Goal: Transaction & Acquisition: Book appointment/travel/reservation

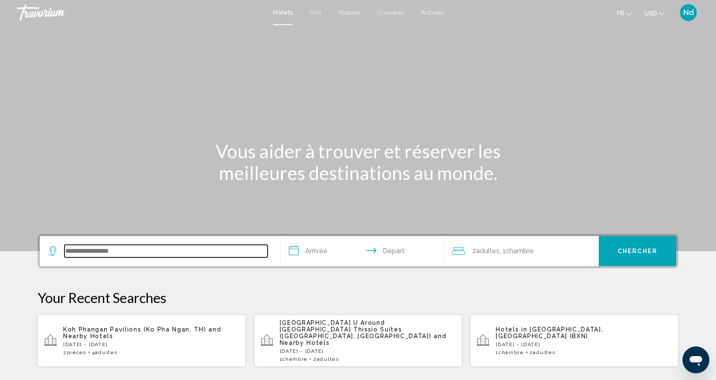
click at [165, 245] on input "Search widget" at bounding box center [165, 251] width 203 height 13
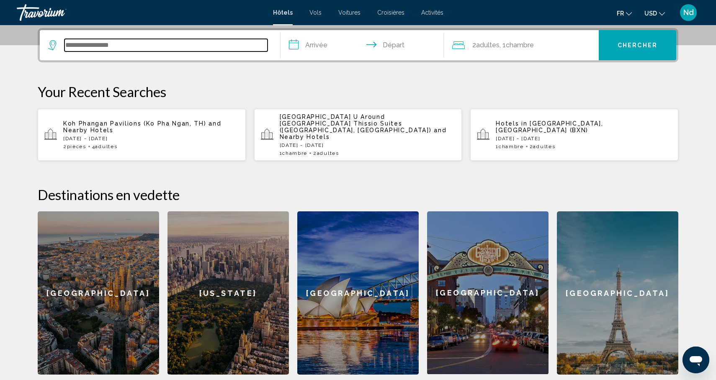
scroll to position [207, 0]
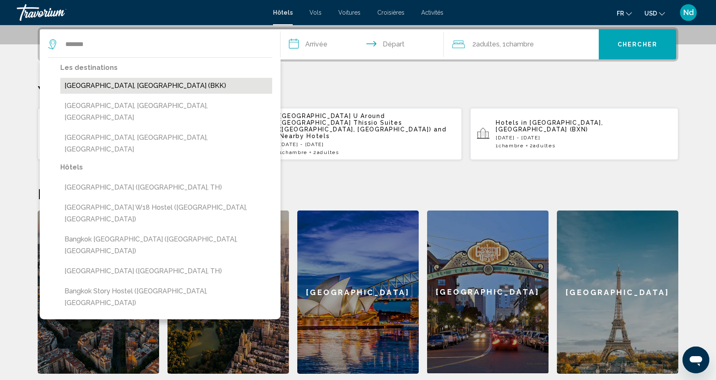
click at [85, 88] on button "[GEOGRAPHIC_DATA], [GEOGRAPHIC_DATA] (BKK)" at bounding box center [166, 86] width 212 height 16
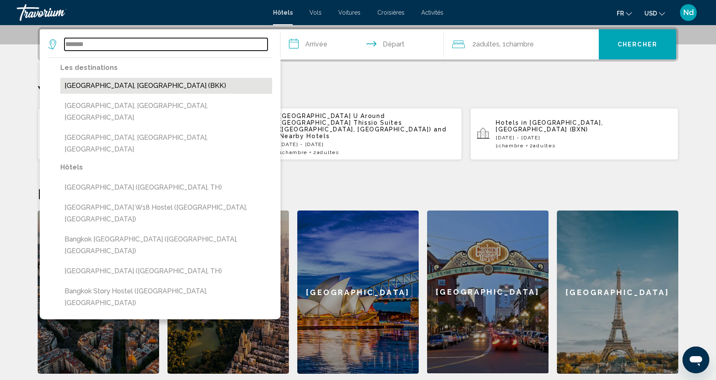
type input "**********"
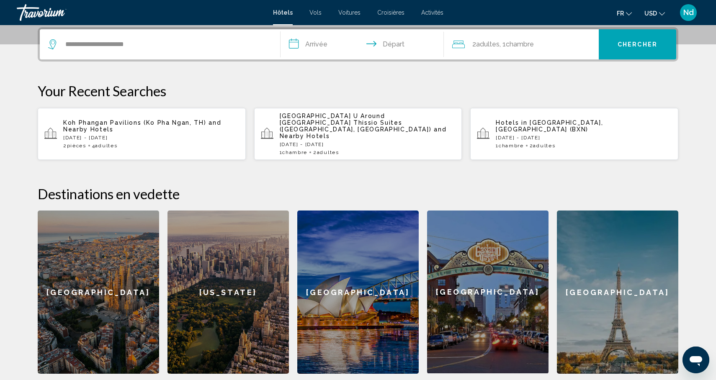
click at [309, 51] on input "**********" at bounding box center [364, 45] width 167 height 33
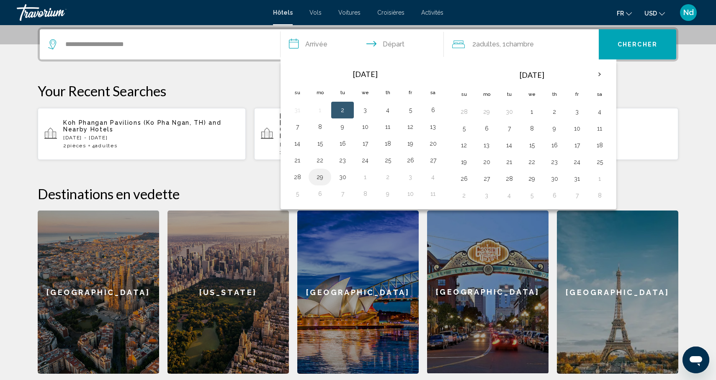
click at [320, 175] on button "29" at bounding box center [319, 177] width 13 height 12
click at [340, 178] on button "30" at bounding box center [342, 177] width 13 height 12
type input "**********"
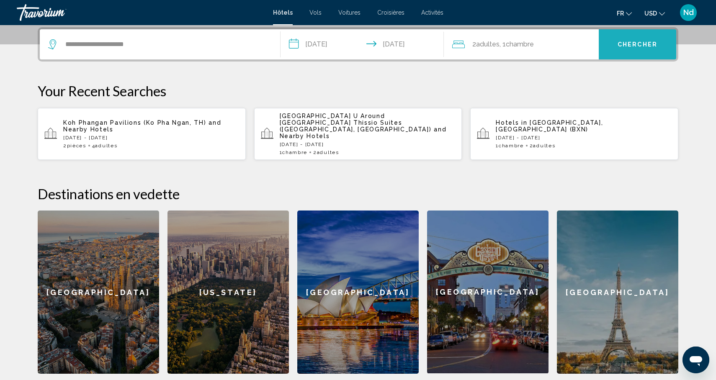
click at [621, 48] on button "Chercher" at bounding box center [637, 44] width 77 height 30
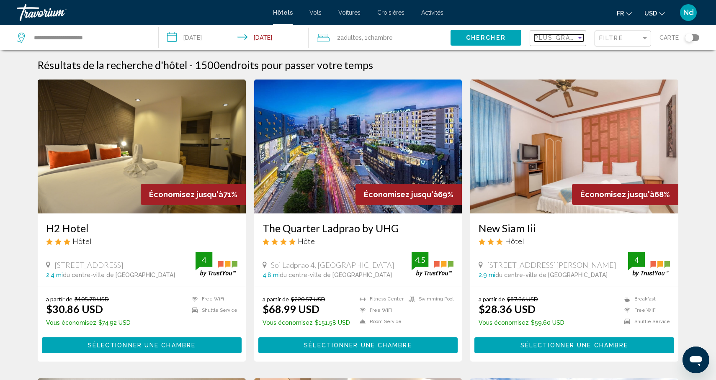
click at [565, 40] on span "Plus grandes économies" at bounding box center [584, 37] width 100 height 7
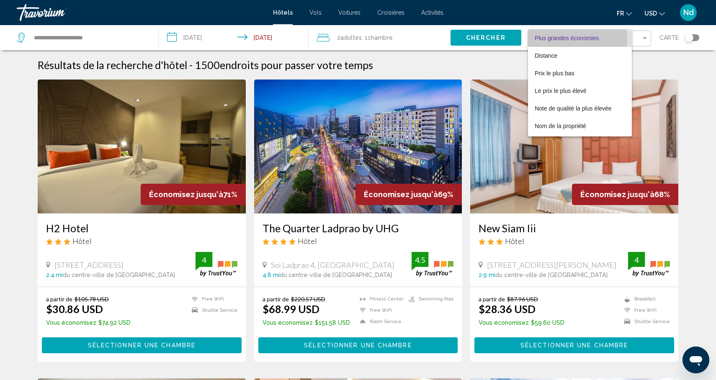
click at [565, 40] on span "Plus grandes économies" at bounding box center [567, 38] width 64 height 7
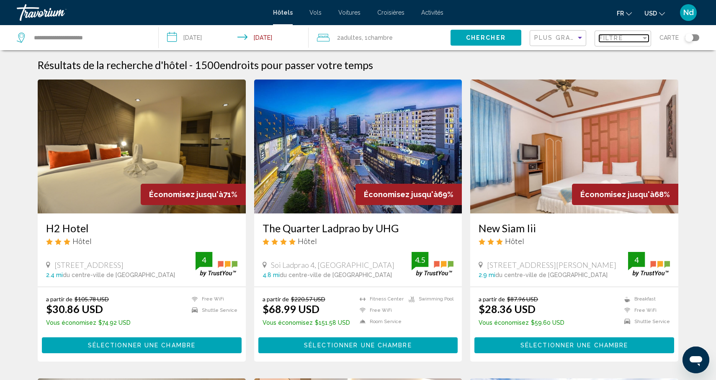
click at [618, 41] on span "Filtre" at bounding box center [611, 38] width 24 height 7
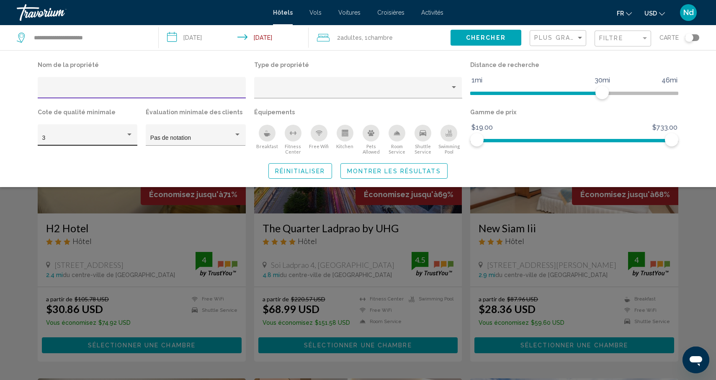
click at [134, 137] on div "3" at bounding box center [88, 134] width 100 height 21
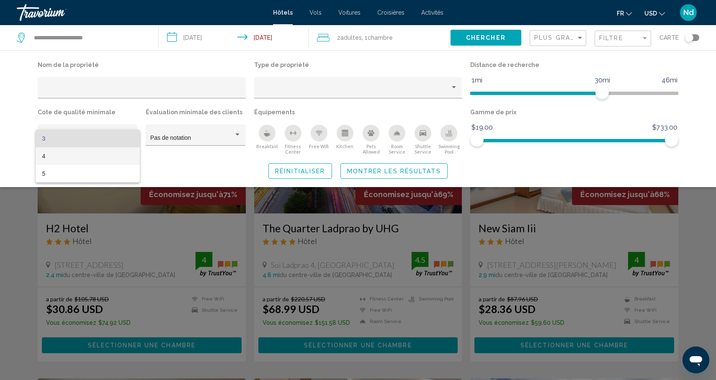
click at [116, 154] on span "4" at bounding box center [87, 156] width 91 height 18
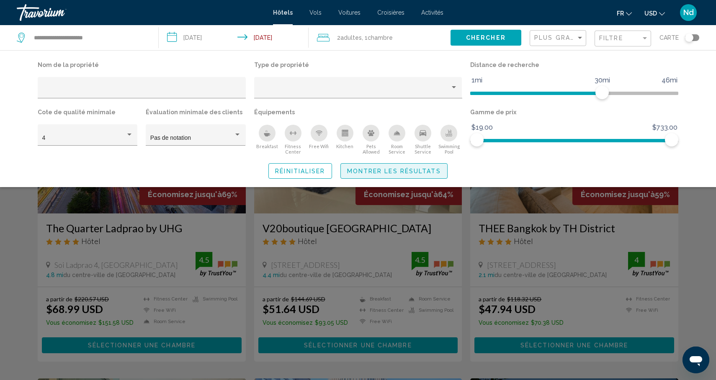
click at [392, 174] on span "Montrer les résultats" at bounding box center [394, 171] width 94 height 7
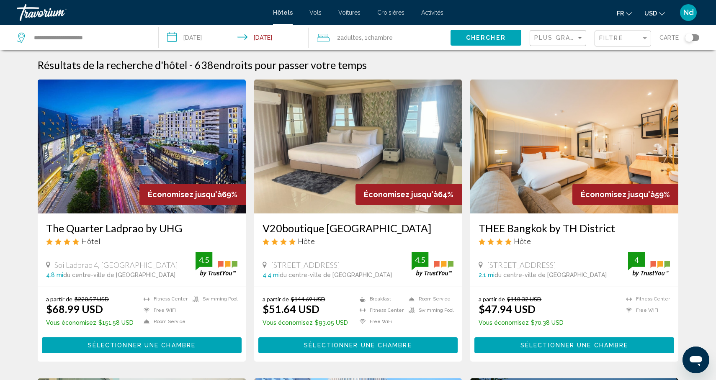
click at [120, 163] on img "Main content" at bounding box center [142, 147] width 208 height 134
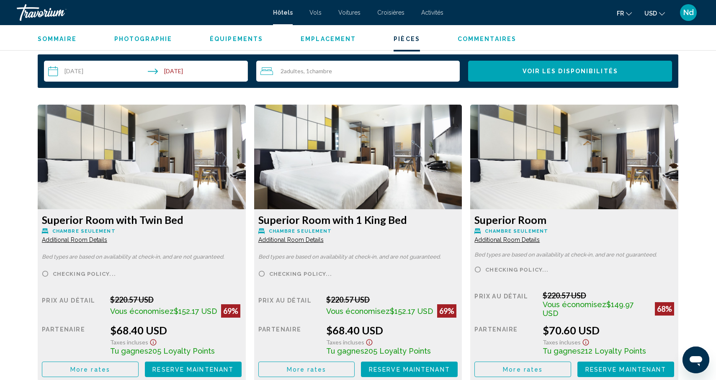
scroll to position [1083, 0]
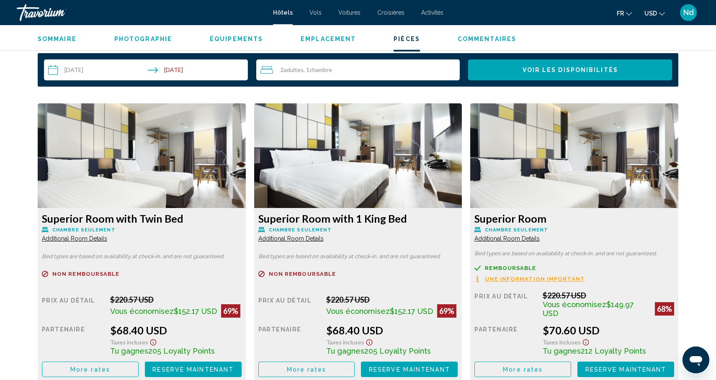
click at [173, 160] on img "Main content" at bounding box center [142, 155] width 208 height 105
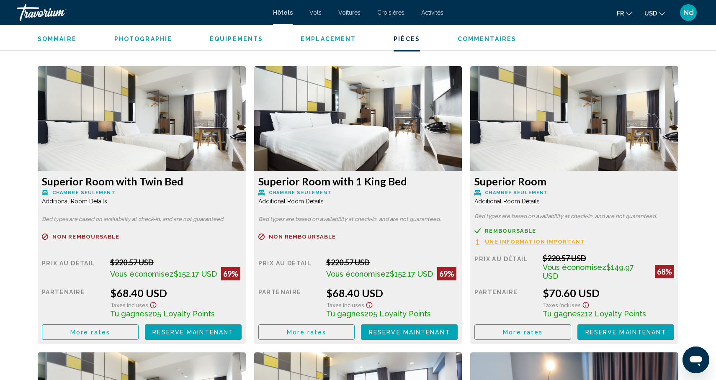
scroll to position [1121, 0]
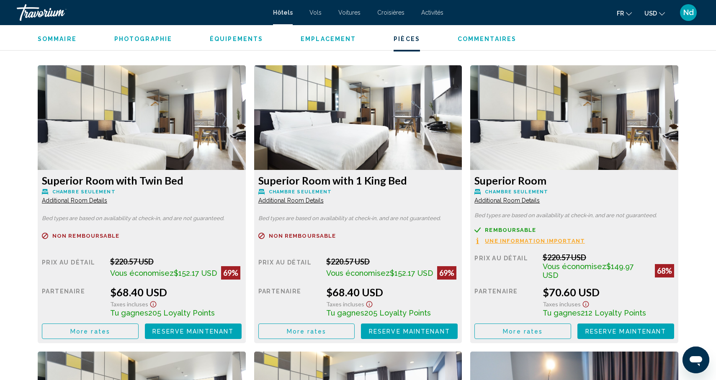
click at [186, 173] on div "Superior Room with Twin Bed Chambre seulement Additional Room Details Bed types…" at bounding box center [142, 256] width 208 height 173
click at [202, 329] on span "Reserve maintenant" at bounding box center [192, 331] width 81 height 7
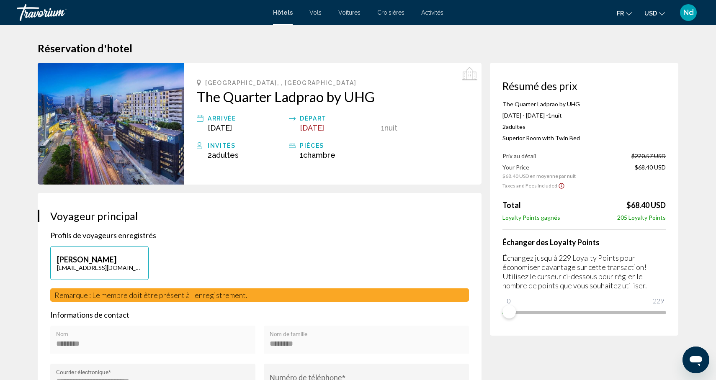
click at [133, 132] on img "Main content" at bounding box center [111, 124] width 147 height 122
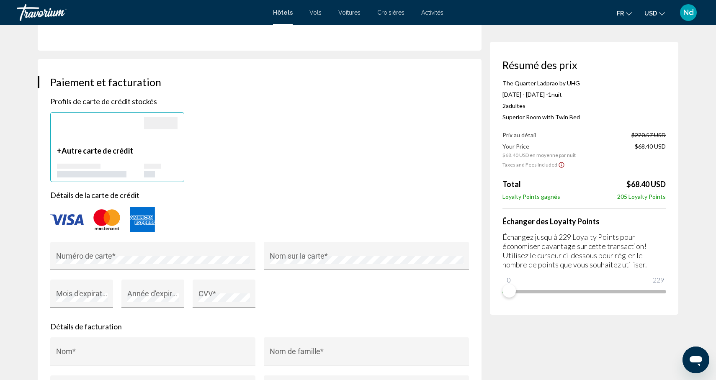
scroll to position [586, 0]
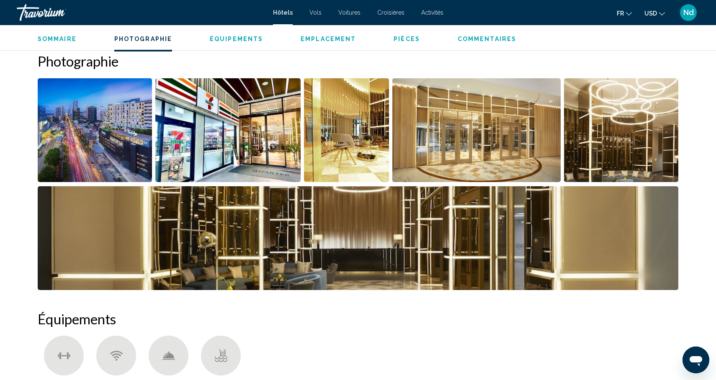
scroll to position [406, 0]
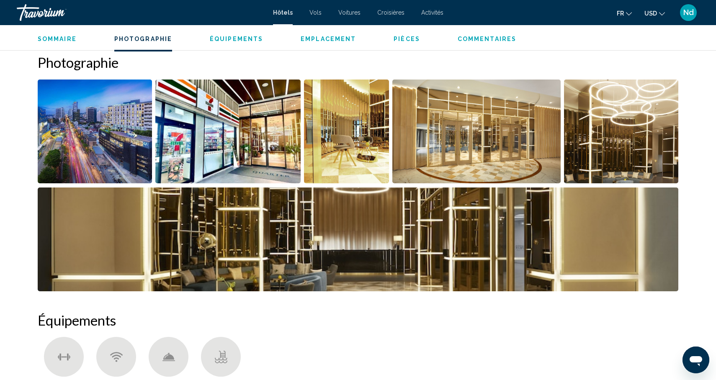
click at [110, 155] on img "Open full-screen image slider" at bounding box center [95, 132] width 114 height 104
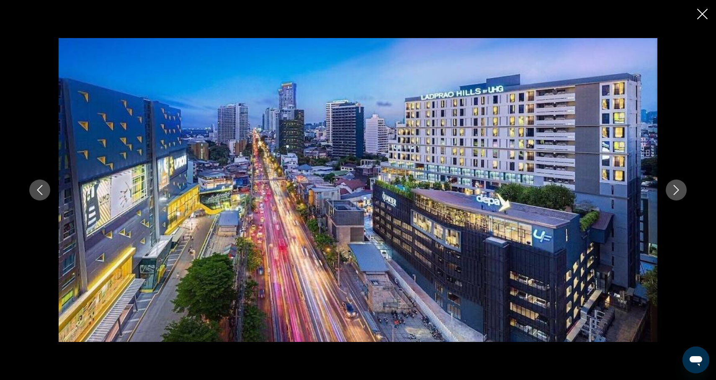
click at [676, 191] on icon "Next image" at bounding box center [676, 190] width 10 height 10
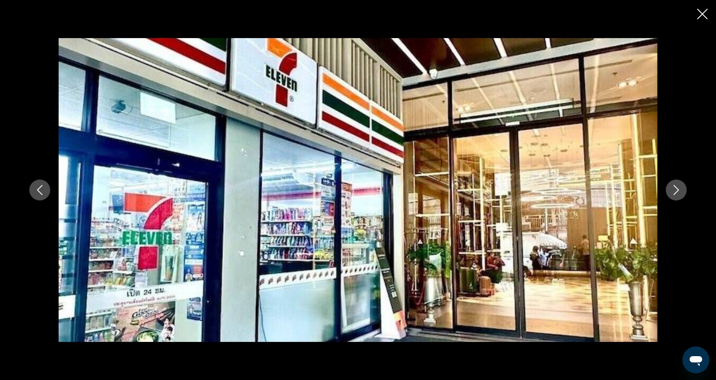
click at [676, 191] on icon "Next image" at bounding box center [676, 190] width 10 height 10
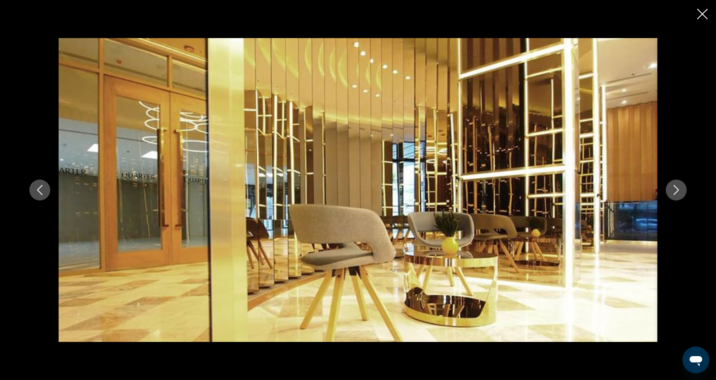
click at [676, 191] on icon "Next image" at bounding box center [676, 190] width 10 height 10
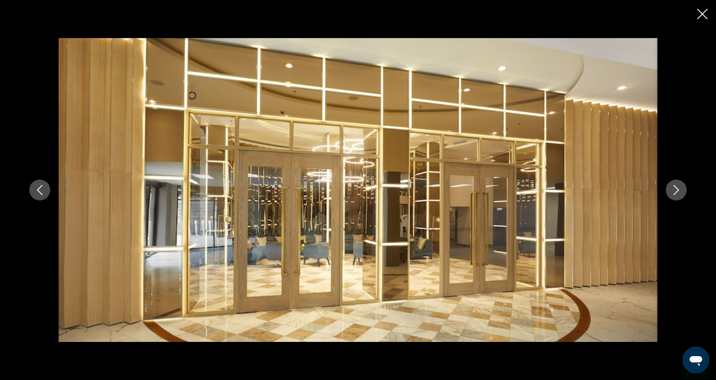
click at [676, 191] on icon "Next image" at bounding box center [676, 190] width 10 height 10
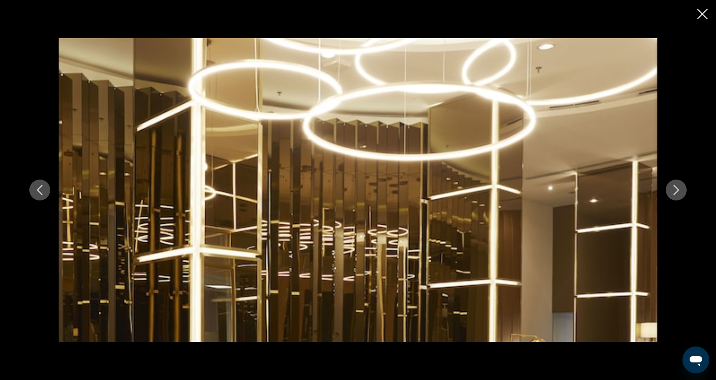
click at [676, 191] on icon "Next image" at bounding box center [676, 190] width 10 height 10
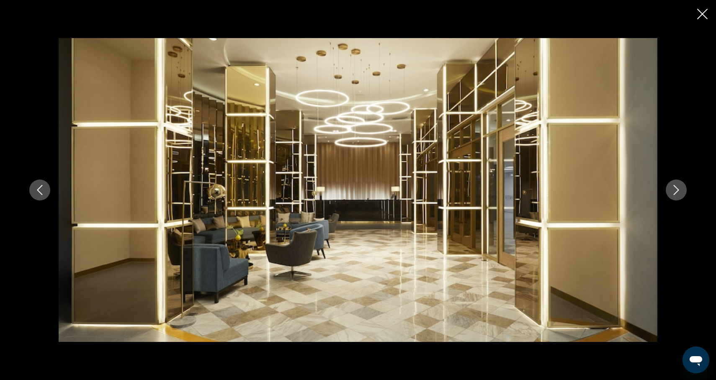
click at [676, 191] on icon "Next image" at bounding box center [676, 190] width 10 height 10
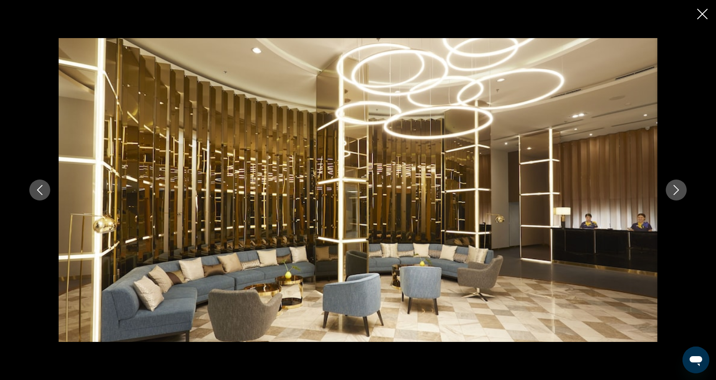
click at [676, 191] on icon "Next image" at bounding box center [676, 190] width 5 height 10
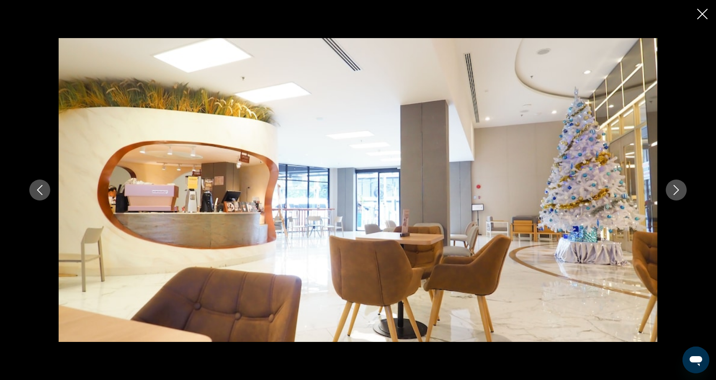
click at [676, 191] on icon "Next image" at bounding box center [676, 190] width 5 height 10
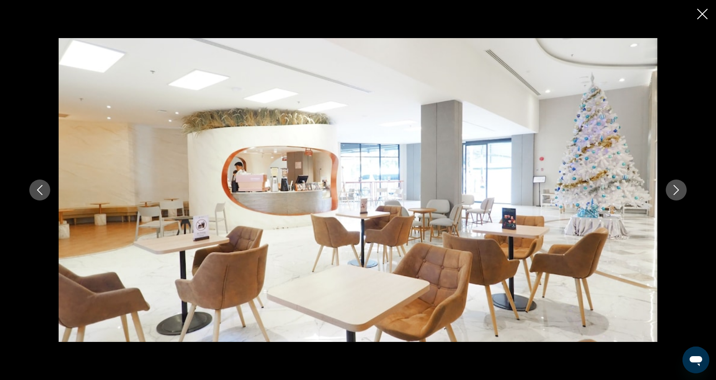
click at [677, 192] on icon "Next image" at bounding box center [676, 190] width 5 height 10
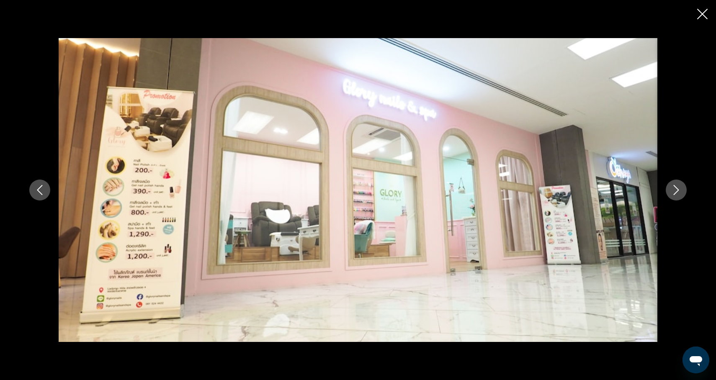
click at [677, 192] on icon "Next image" at bounding box center [676, 190] width 5 height 10
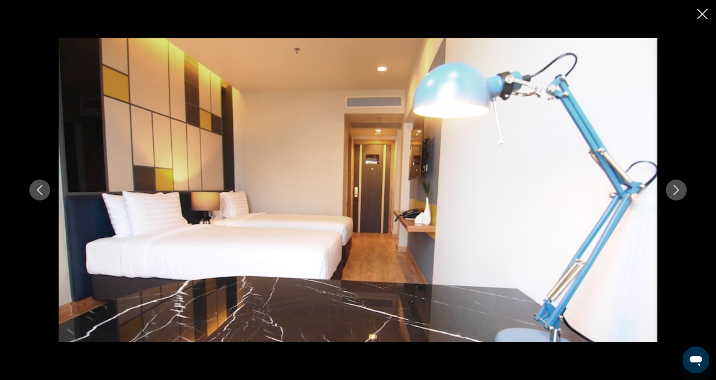
click at [677, 193] on icon "Next image" at bounding box center [676, 190] width 10 height 10
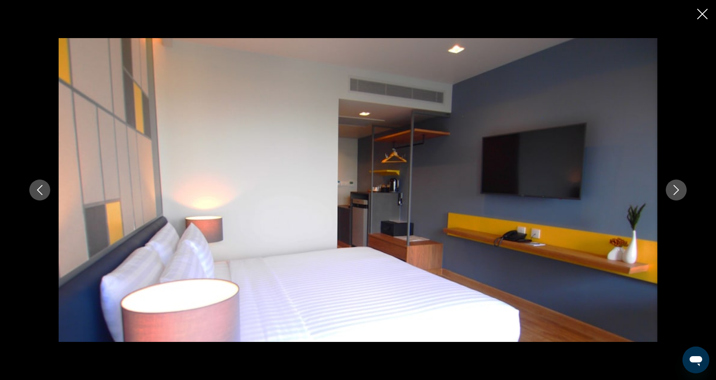
click at [677, 193] on icon "Next image" at bounding box center [676, 190] width 10 height 10
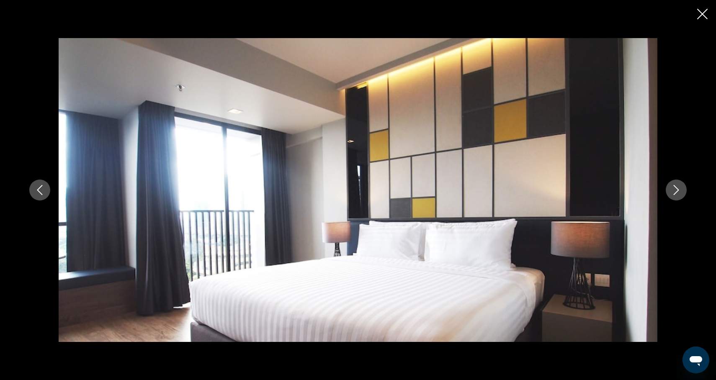
click at [677, 193] on icon "Next image" at bounding box center [676, 190] width 10 height 10
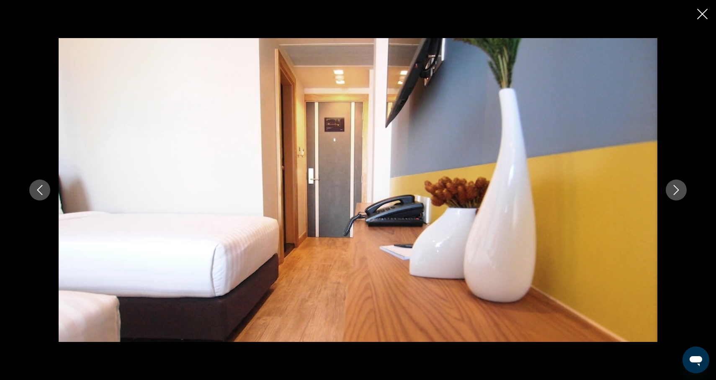
click at [677, 193] on icon "Next image" at bounding box center [676, 190] width 10 height 10
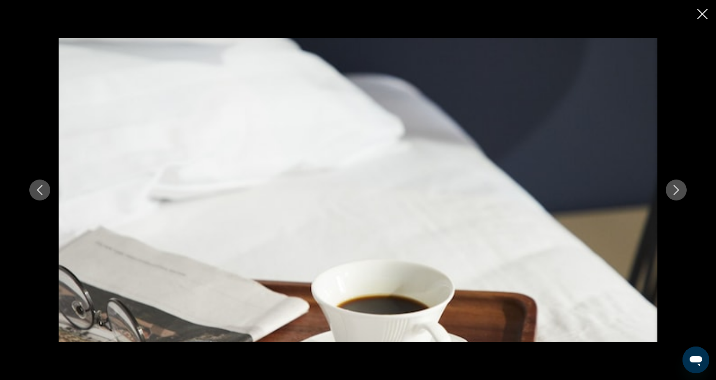
click at [677, 193] on icon "Next image" at bounding box center [676, 190] width 10 height 10
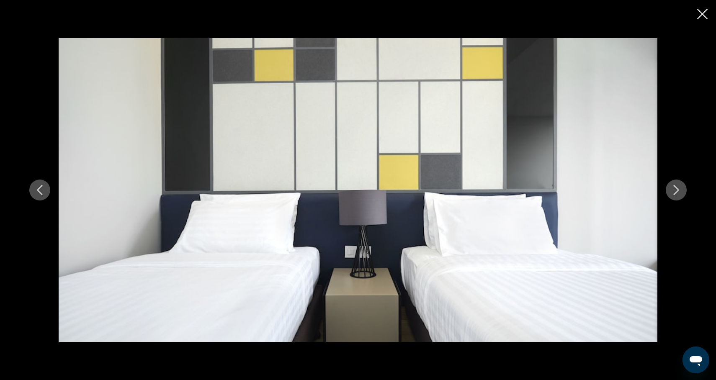
click at [677, 193] on icon "Next image" at bounding box center [676, 190] width 10 height 10
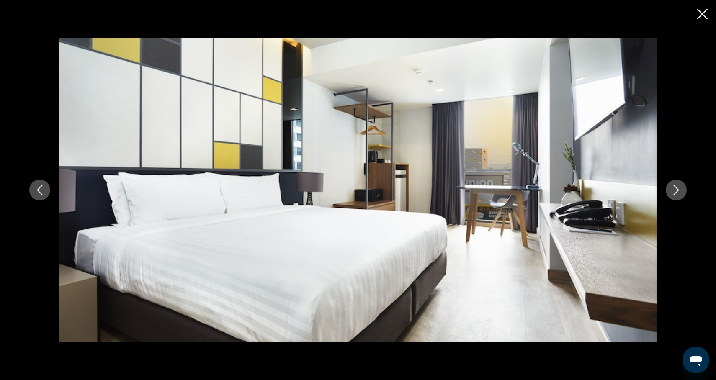
click at [677, 194] on icon "Next image" at bounding box center [676, 190] width 10 height 10
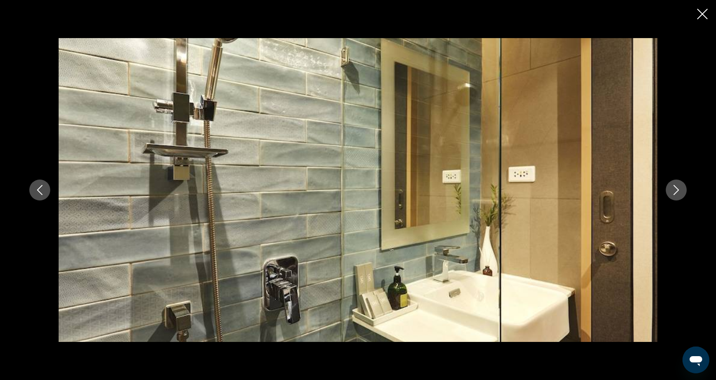
click at [677, 194] on icon "Next image" at bounding box center [676, 190] width 10 height 10
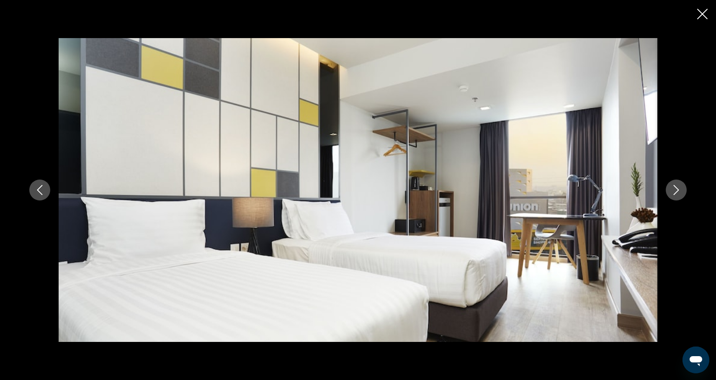
click at [677, 195] on icon "Next image" at bounding box center [676, 190] width 10 height 10
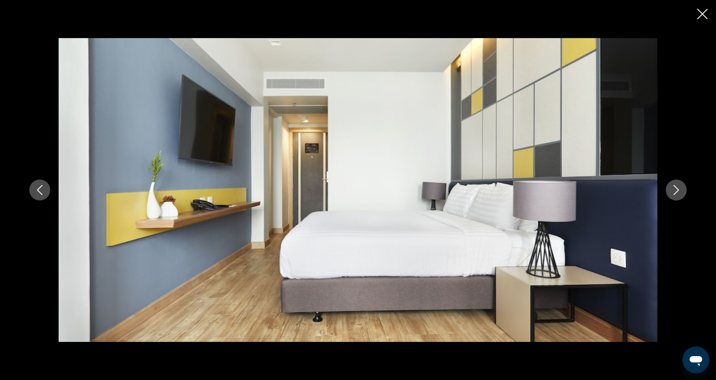
click at [677, 195] on button "Next image" at bounding box center [676, 190] width 21 height 21
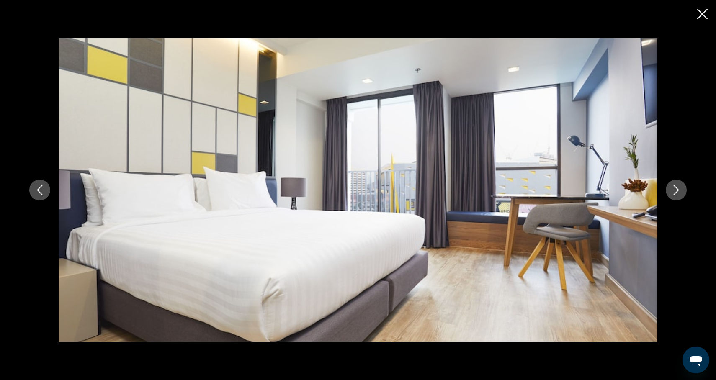
click at [677, 195] on button "Next image" at bounding box center [676, 190] width 21 height 21
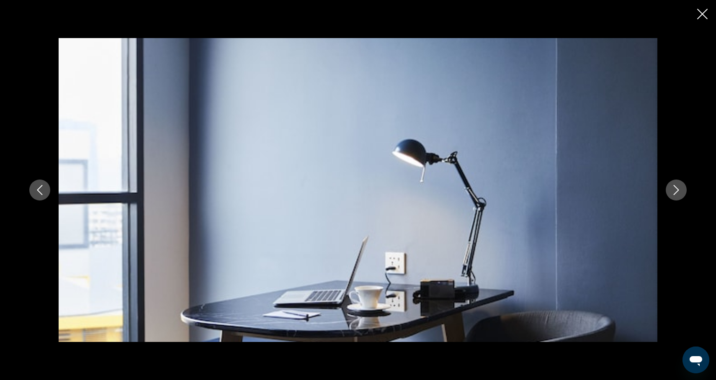
click at [677, 195] on button "Next image" at bounding box center [676, 190] width 21 height 21
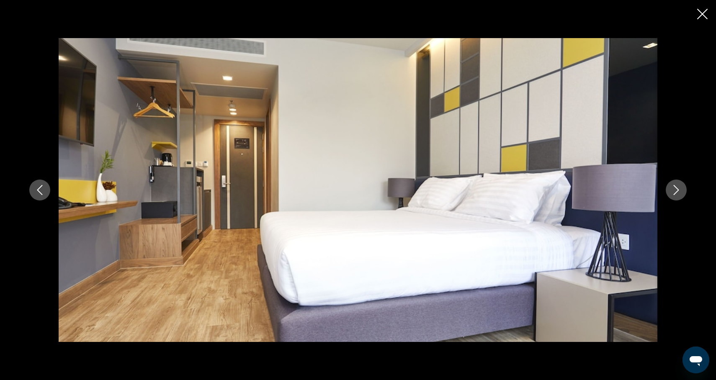
click at [677, 195] on button "Next image" at bounding box center [676, 190] width 21 height 21
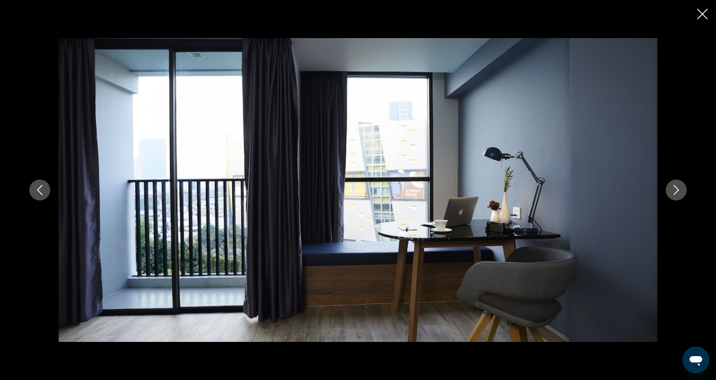
click at [677, 196] on button "Next image" at bounding box center [676, 190] width 21 height 21
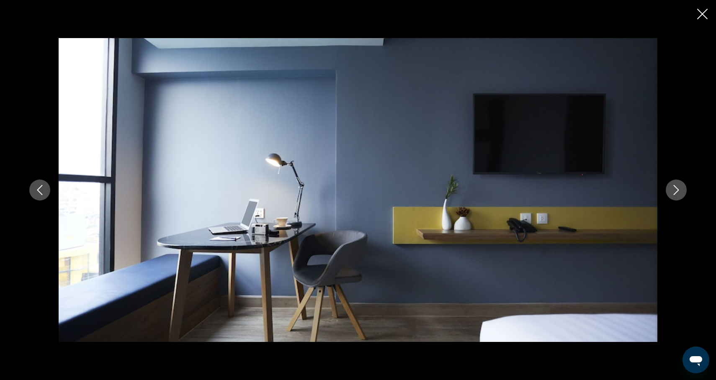
click at [677, 196] on button "Next image" at bounding box center [676, 190] width 21 height 21
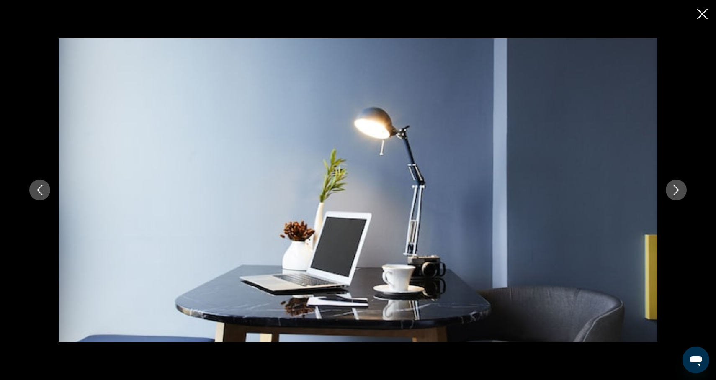
click at [677, 197] on button "Next image" at bounding box center [676, 190] width 21 height 21
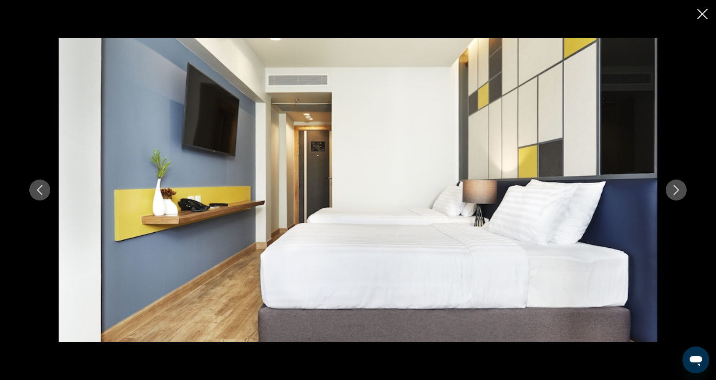
click at [677, 198] on button "Next image" at bounding box center [676, 190] width 21 height 21
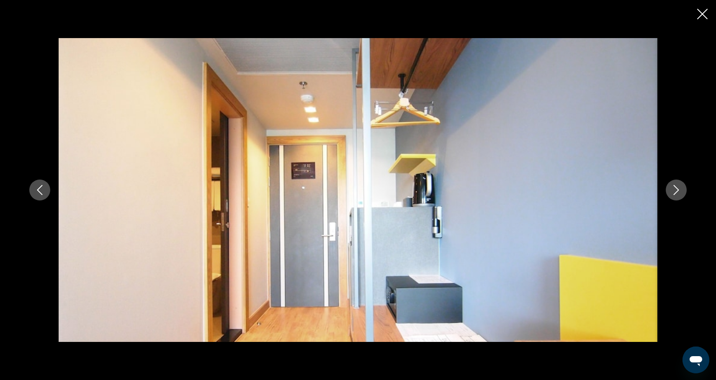
click at [677, 198] on button "Next image" at bounding box center [676, 190] width 21 height 21
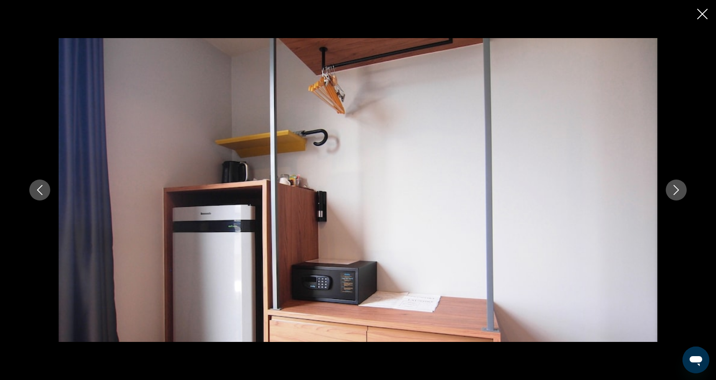
click at [677, 199] on button "Next image" at bounding box center [676, 190] width 21 height 21
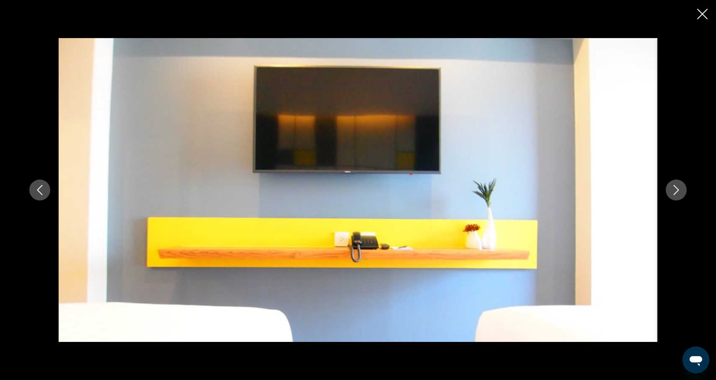
click at [678, 199] on button "Next image" at bounding box center [676, 190] width 21 height 21
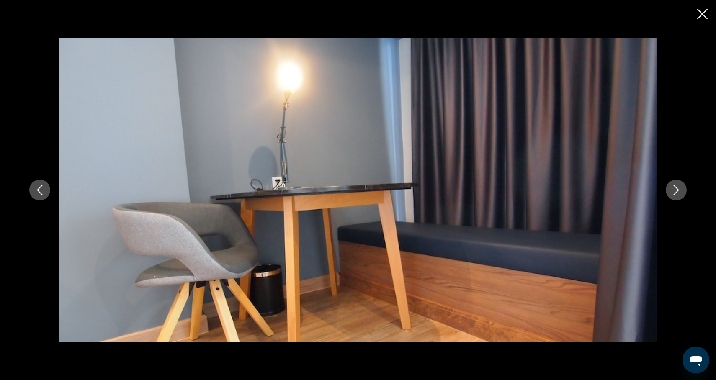
click at [678, 200] on button "Next image" at bounding box center [676, 190] width 21 height 21
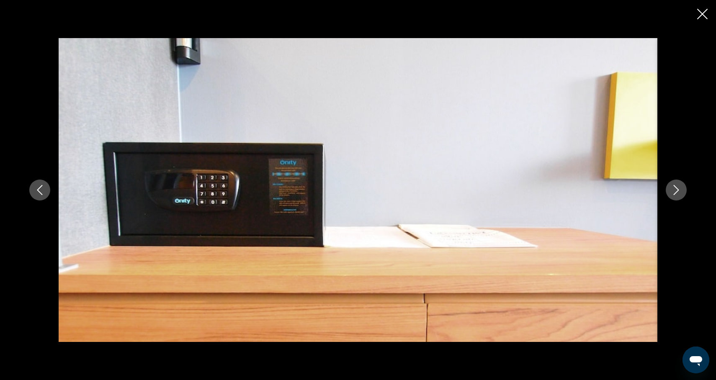
click at [678, 200] on button "Next image" at bounding box center [676, 190] width 21 height 21
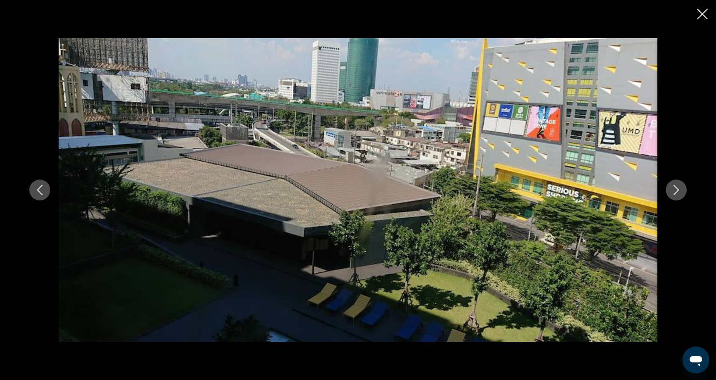
click at [677, 199] on button "Next image" at bounding box center [676, 190] width 21 height 21
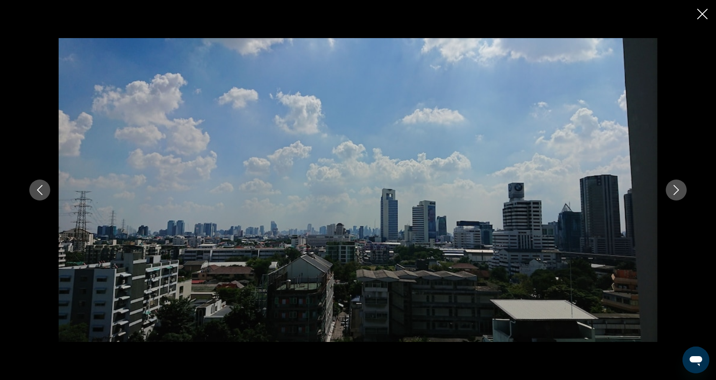
click at [677, 200] on button "Next image" at bounding box center [676, 190] width 21 height 21
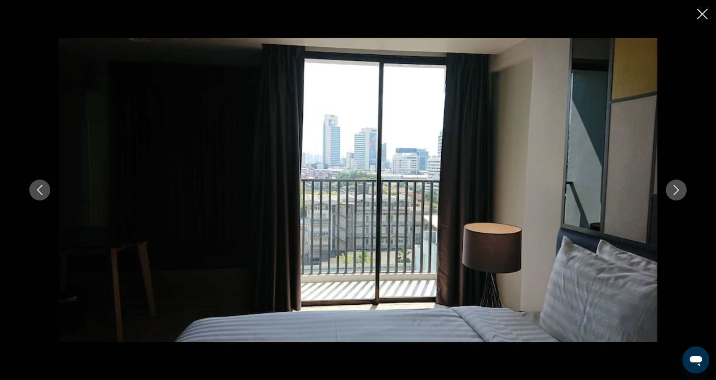
click at [677, 200] on button "Next image" at bounding box center [676, 190] width 21 height 21
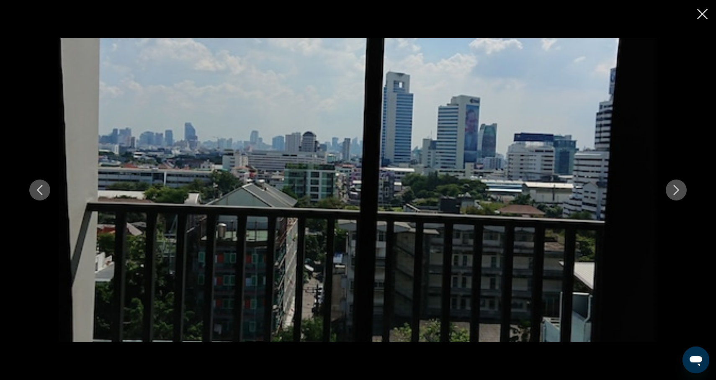
click at [677, 200] on button "Next image" at bounding box center [676, 190] width 21 height 21
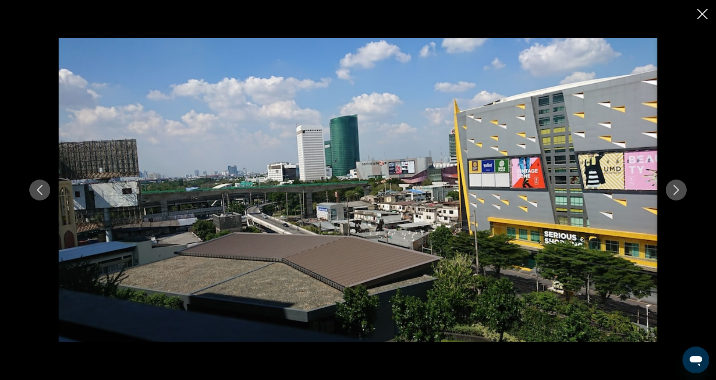
click at [677, 200] on button "Next image" at bounding box center [676, 190] width 21 height 21
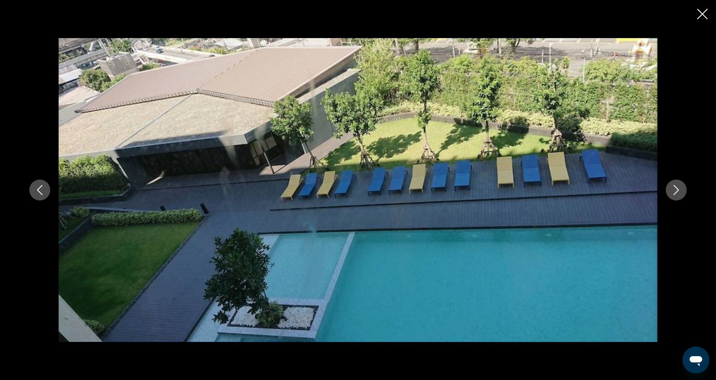
click at [675, 196] on button "Next image" at bounding box center [676, 190] width 21 height 21
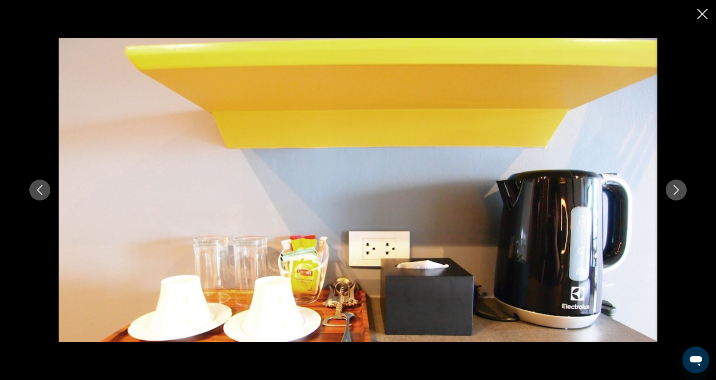
click at [675, 196] on button "Next image" at bounding box center [676, 190] width 21 height 21
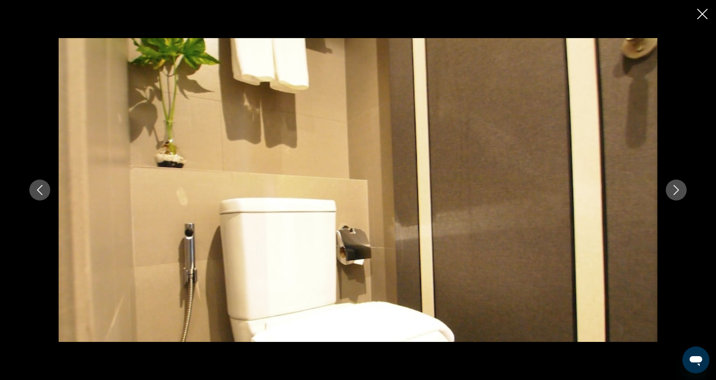
click at [676, 197] on button "Next image" at bounding box center [676, 190] width 21 height 21
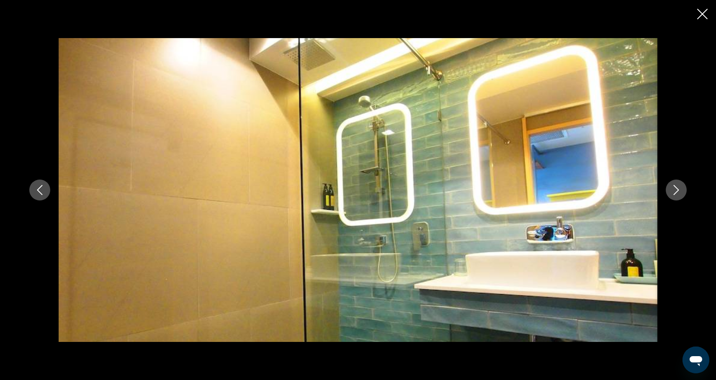
click at [676, 197] on button "Next image" at bounding box center [676, 190] width 21 height 21
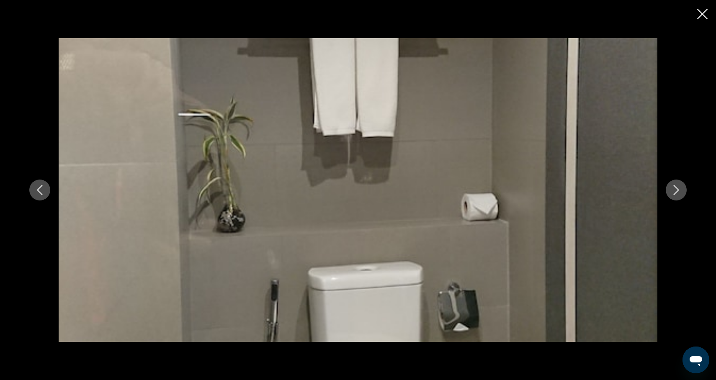
click at [676, 197] on button "Next image" at bounding box center [676, 190] width 21 height 21
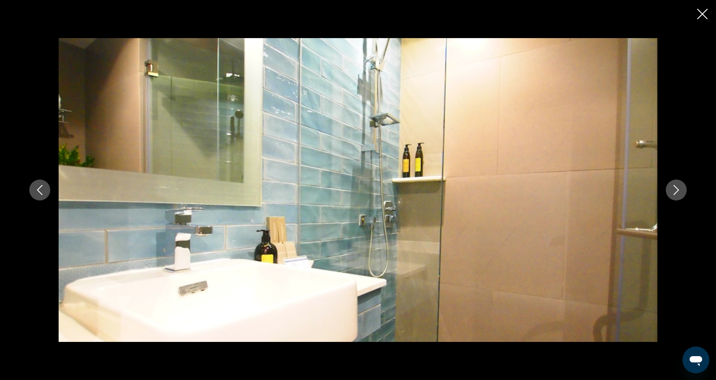
click at [676, 197] on button "Next image" at bounding box center [676, 190] width 21 height 21
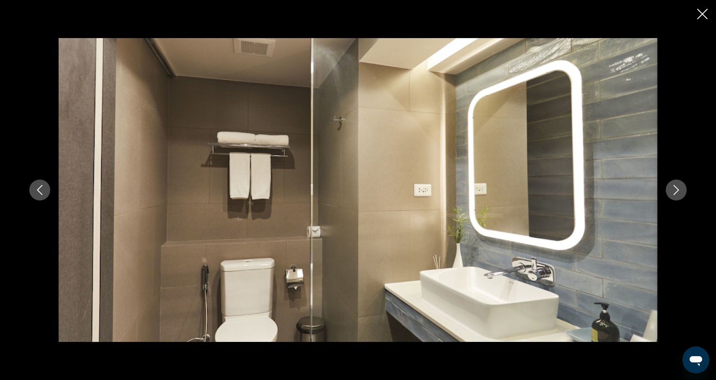
click at [676, 197] on button "Next image" at bounding box center [676, 190] width 21 height 21
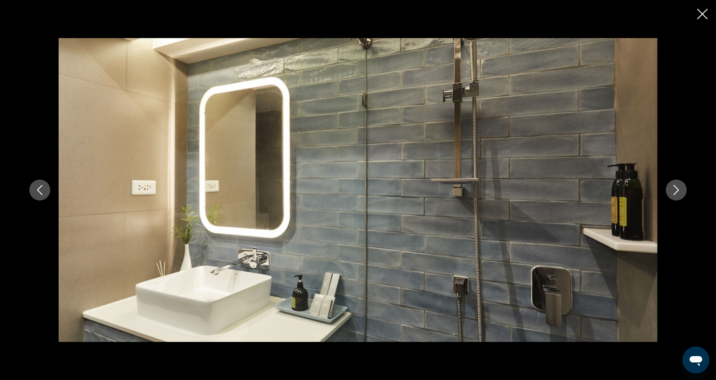
click at [676, 197] on button "Next image" at bounding box center [676, 190] width 21 height 21
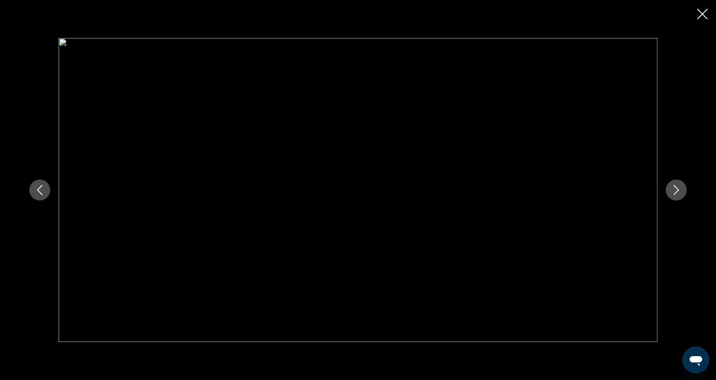
click at [675, 196] on button "Next image" at bounding box center [676, 190] width 21 height 21
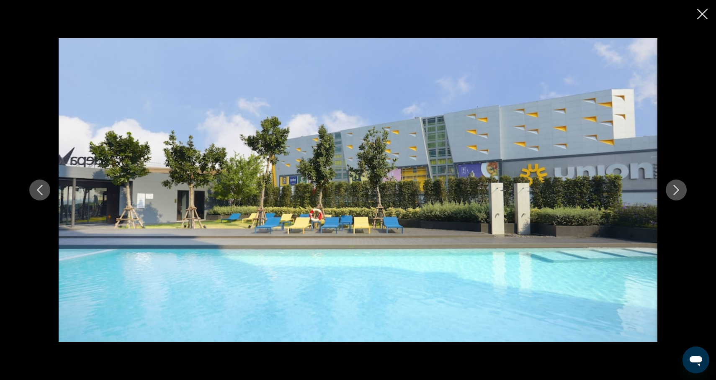
click at [675, 196] on button "Next image" at bounding box center [676, 190] width 21 height 21
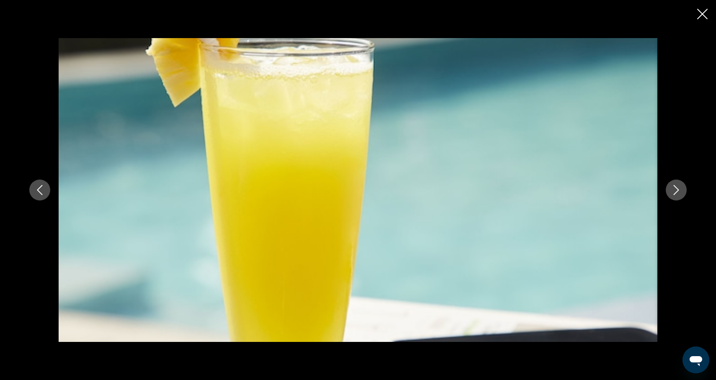
click at [675, 196] on button "Next image" at bounding box center [676, 190] width 21 height 21
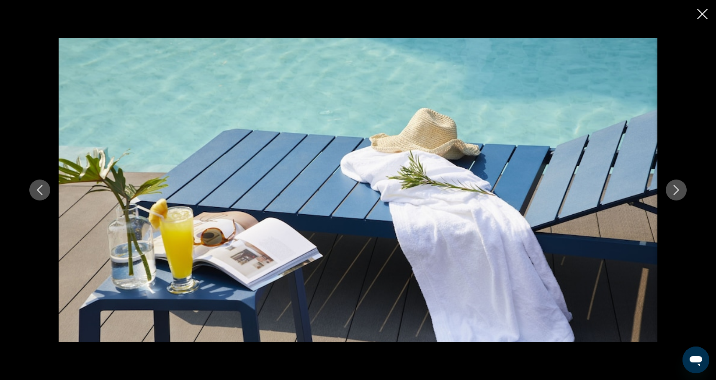
click at [675, 196] on button "Next image" at bounding box center [676, 190] width 21 height 21
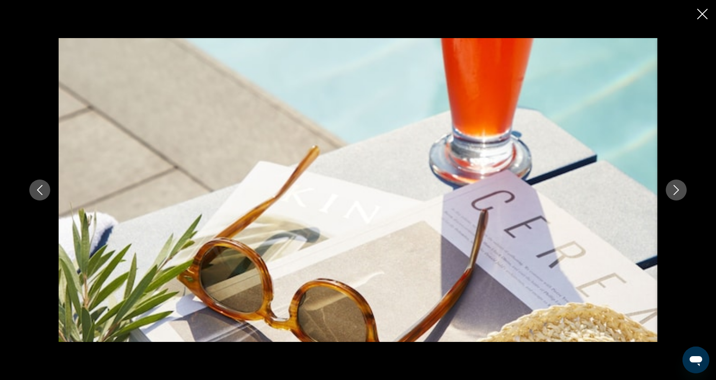
click at [675, 196] on button "Next image" at bounding box center [676, 190] width 21 height 21
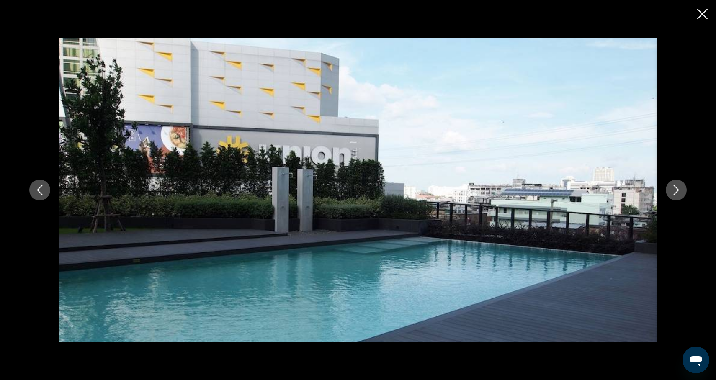
click at [675, 196] on button "Next image" at bounding box center [676, 190] width 21 height 21
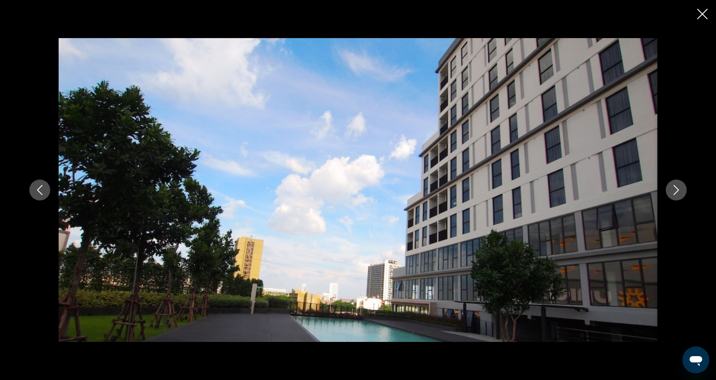
click at [675, 196] on button "Next image" at bounding box center [676, 190] width 21 height 21
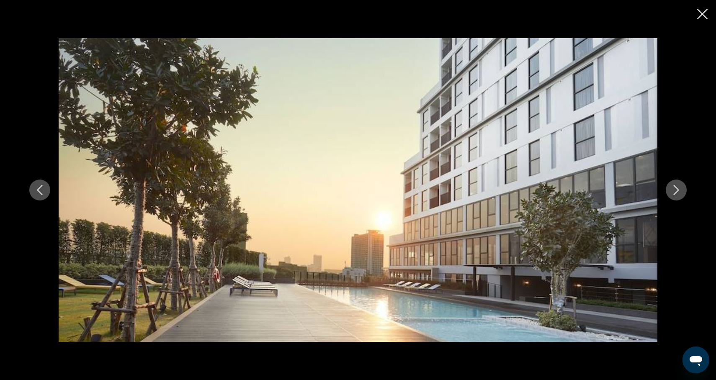
click at [675, 196] on button "Next image" at bounding box center [676, 190] width 21 height 21
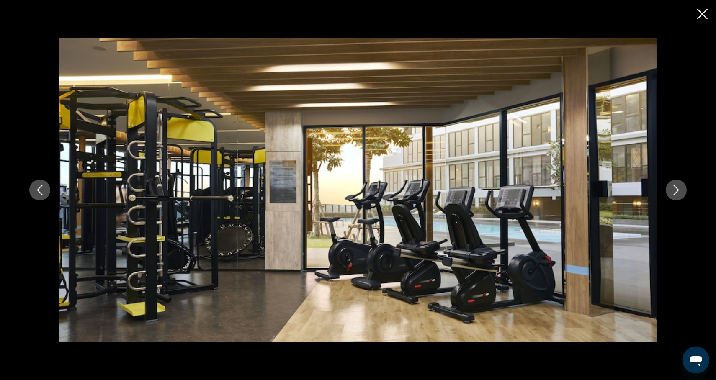
click at [675, 196] on button "Next image" at bounding box center [676, 190] width 21 height 21
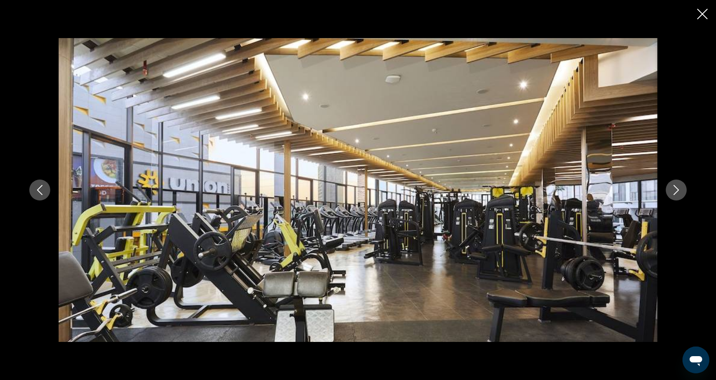
click at [675, 196] on button "Next image" at bounding box center [676, 190] width 21 height 21
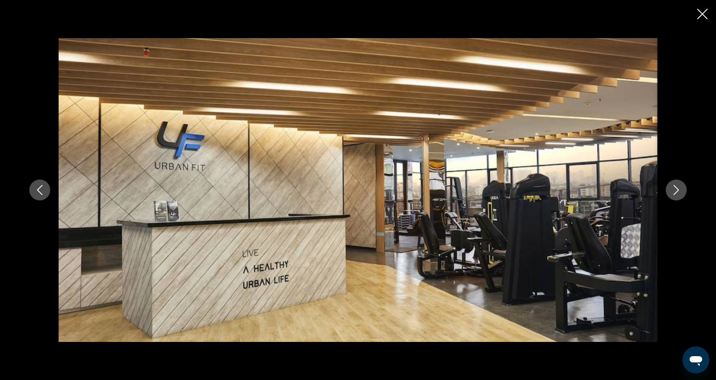
click at [675, 196] on button "Next image" at bounding box center [676, 190] width 21 height 21
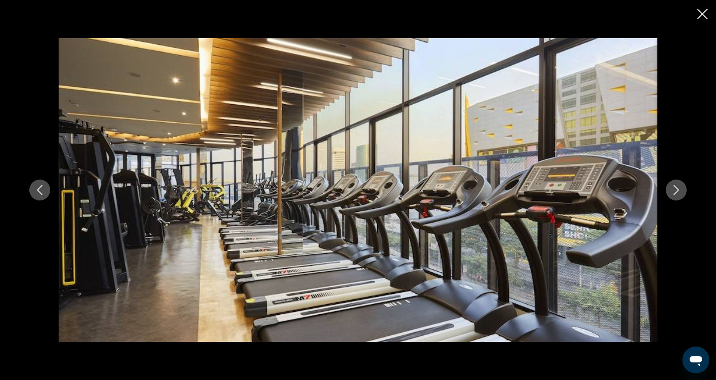
click at [675, 196] on button "Next image" at bounding box center [676, 190] width 21 height 21
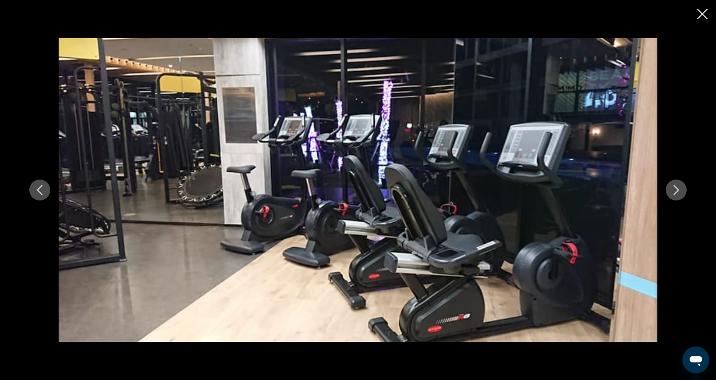
click at [708, 16] on div "Main content" at bounding box center [358, 190] width 716 height 380
click at [703, 18] on icon "Close slideshow" at bounding box center [702, 14] width 10 height 10
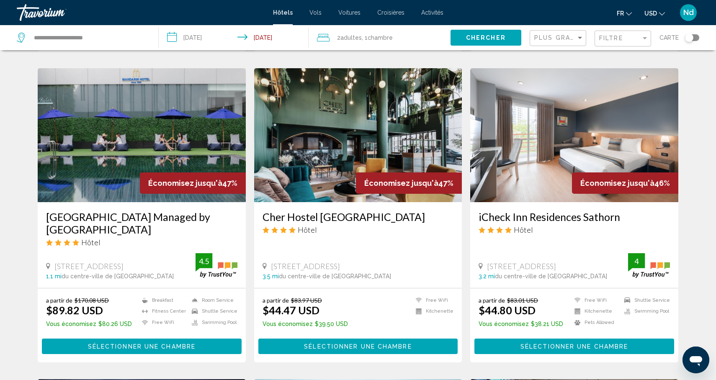
scroll to position [617, 0]
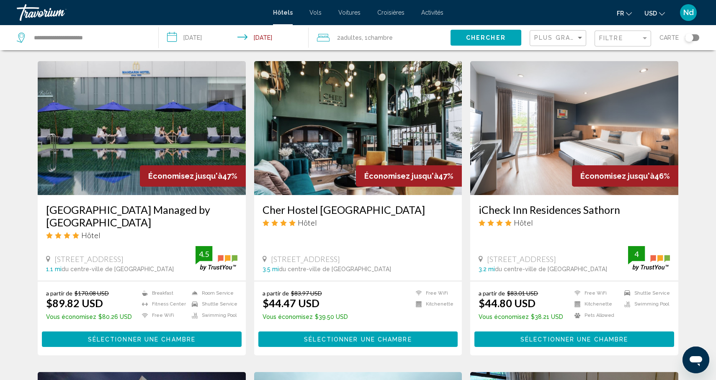
click at [509, 129] on img "Main content" at bounding box center [574, 128] width 208 height 134
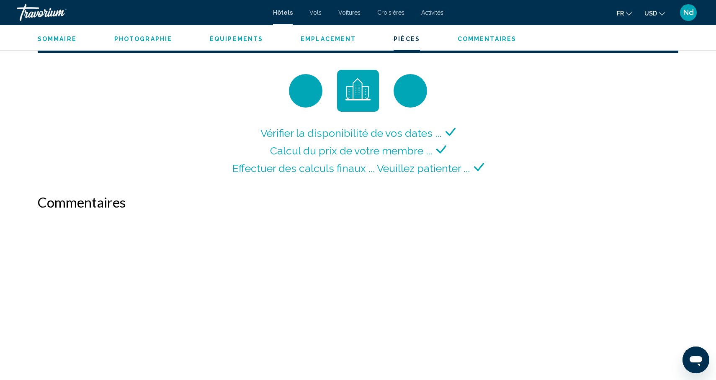
scroll to position [1113, 0]
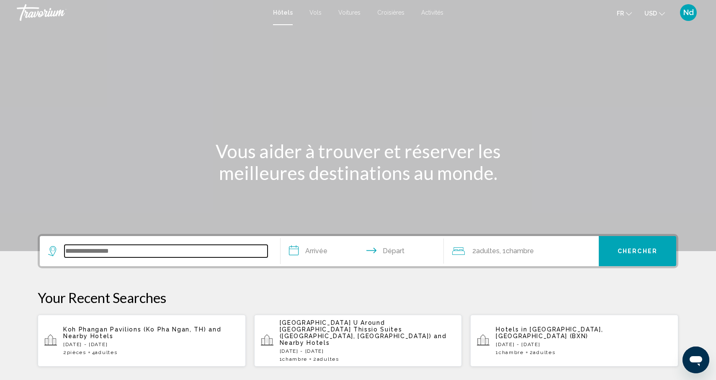
click at [137, 255] on input "Search widget" at bounding box center [165, 251] width 203 height 13
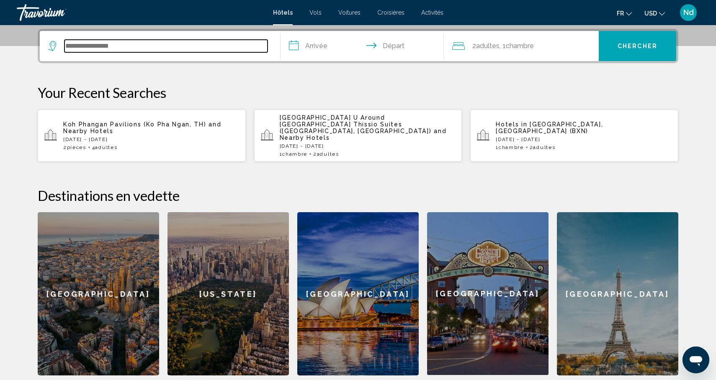
scroll to position [207, 0]
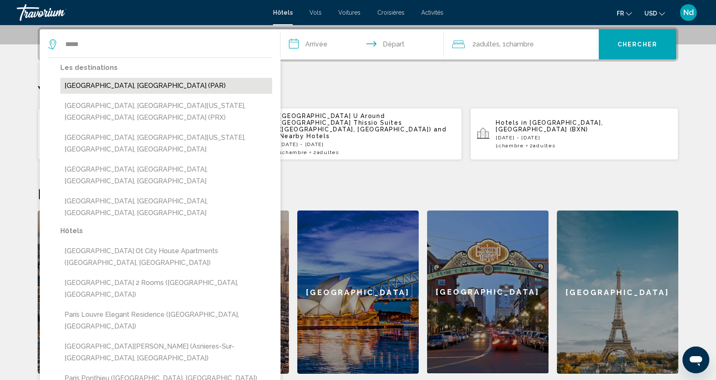
click at [100, 87] on button "Paris, France (PAR)" at bounding box center [166, 86] width 212 height 16
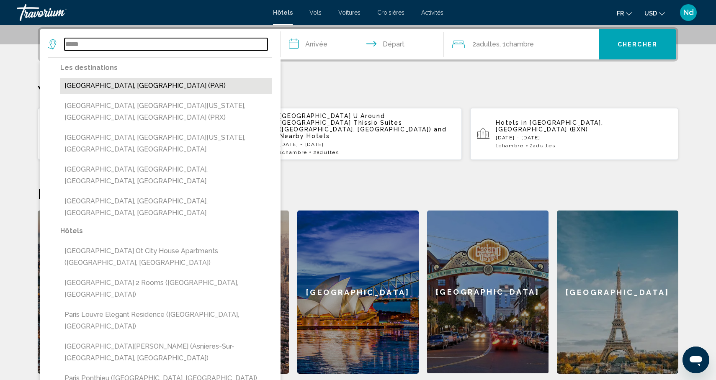
type input "**********"
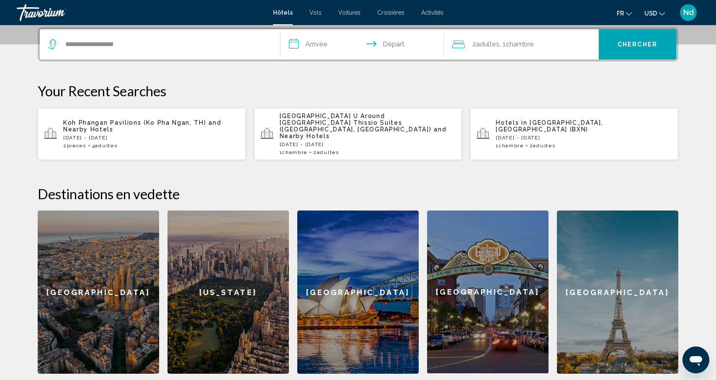
click at [317, 46] on input "**********" at bounding box center [364, 45] width 167 height 33
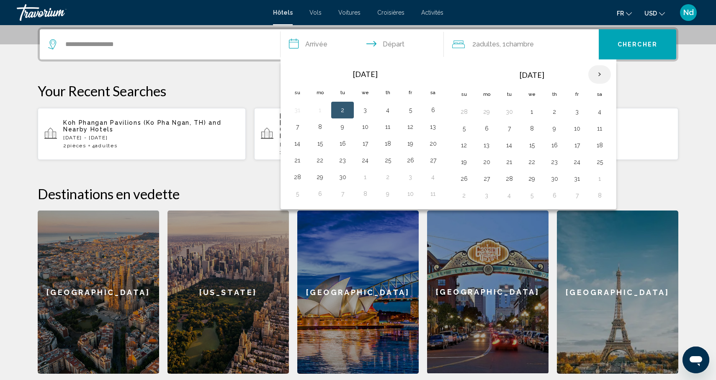
click at [601, 76] on th "Next month" at bounding box center [599, 74] width 23 height 18
click at [555, 180] on button "27" at bounding box center [554, 179] width 13 height 12
click at [602, 181] on button "29" at bounding box center [599, 179] width 13 height 12
type input "**********"
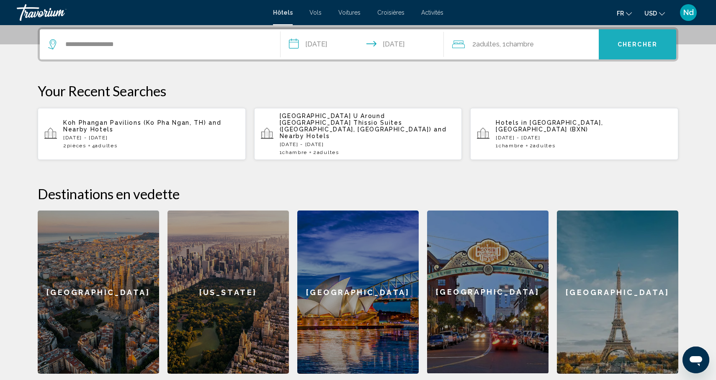
click at [626, 52] on button "Chercher" at bounding box center [637, 44] width 77 height 30
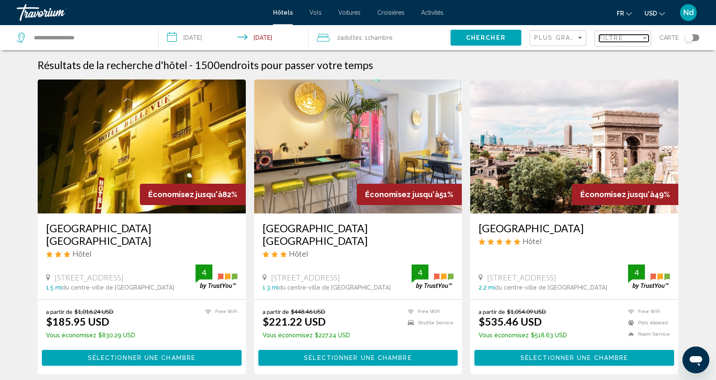
click at [611, 41] on span "Filtre" at bounding box center [611, 38] width 24 height 7
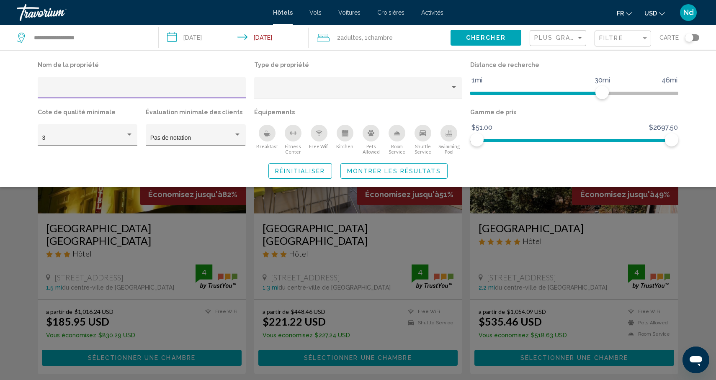
click at [99, 94] on input "Hotel Filters" at bounding box center [141, 91] width 199 height 7
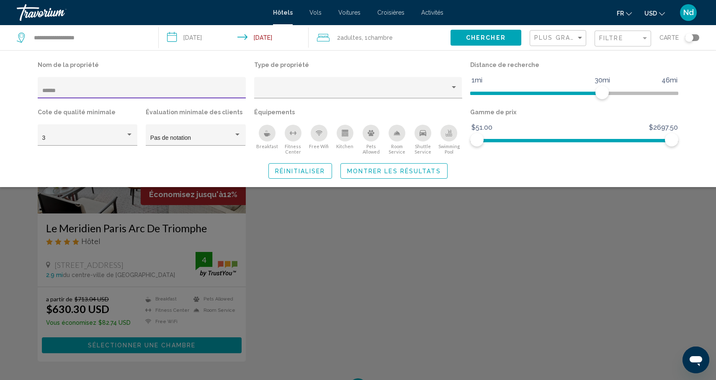
type input "******"
click at [83, 227] on div "Search widget" at bounding box center [358, 253] width 716 height 255
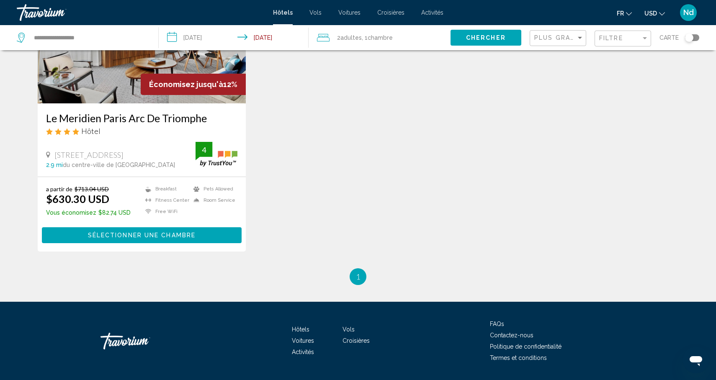
scroll to position [111, 0]
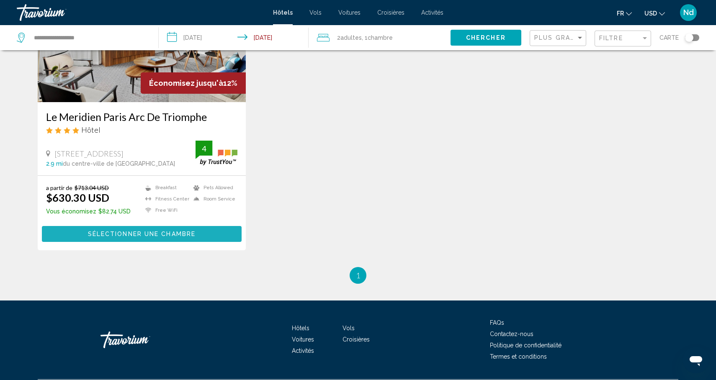
click at [144, 237] on span "Sélectionner une chambre" at bounding box center [142, 234] width 108 height 7
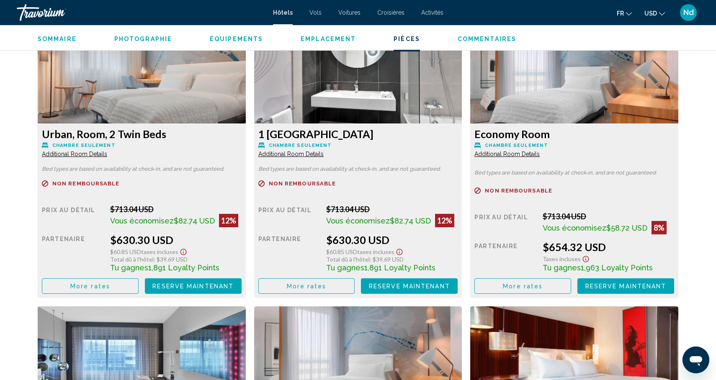
scroll to position [1168, 0]
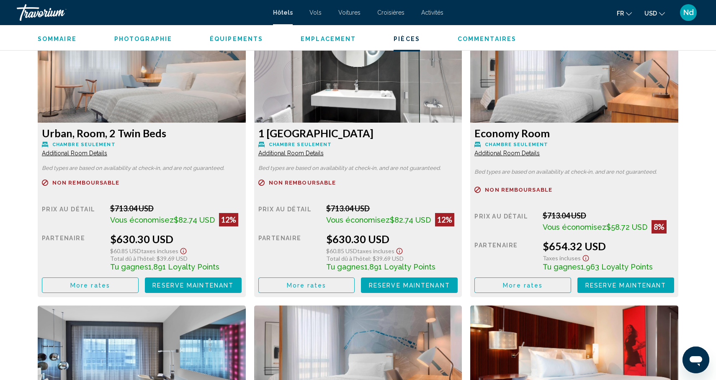
click at [654, 15] on span "USD" at bounding box center [651, 13] width 13 height 7
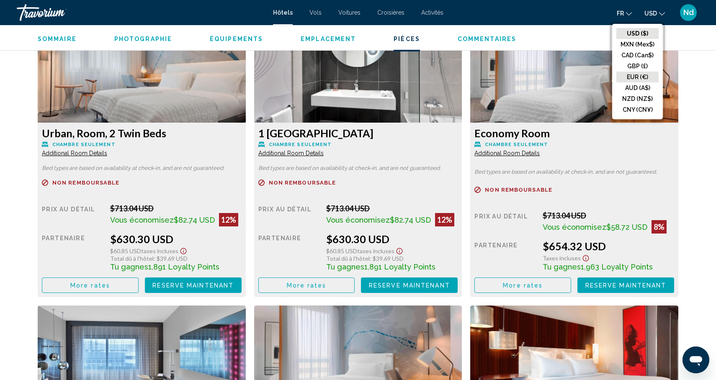
click at [642, 78] on button "EUR (€)" at bounding box center [638, 77] width 42 height 11
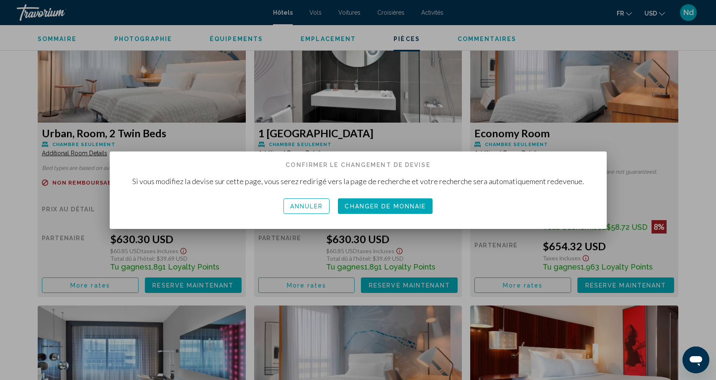
scroll to position [0, 0]
click at [414, 206] on span "Changer de monnaie" at bounding box center [385, 206] width 81 height 7
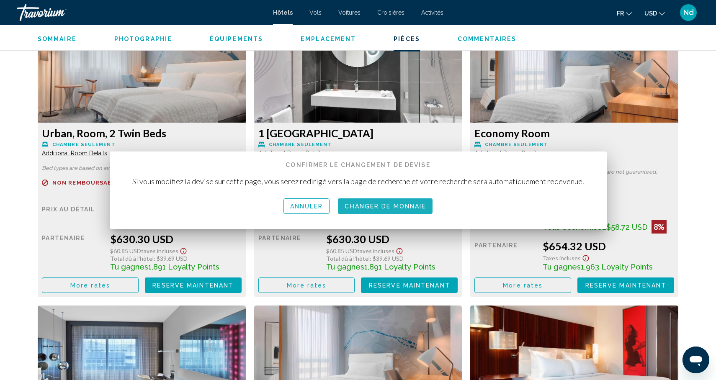
scroll to position [1168, 0]
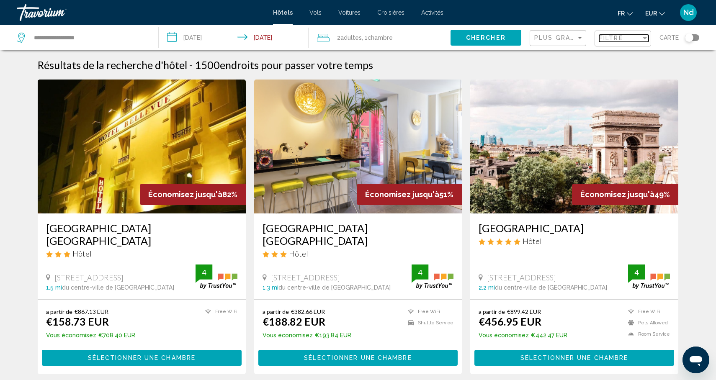
click at [609, 41] on span "Filtre" at bounding box center [611, 38] width 24 height 7
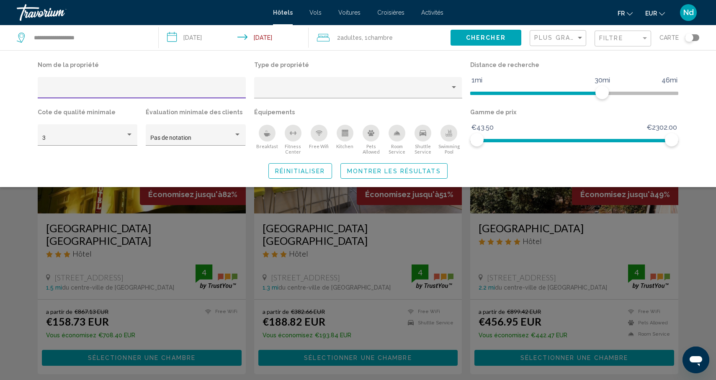
click at [138, 91] on input "Hotel Filters" at bounding box center [141, 91] width 199 height 7
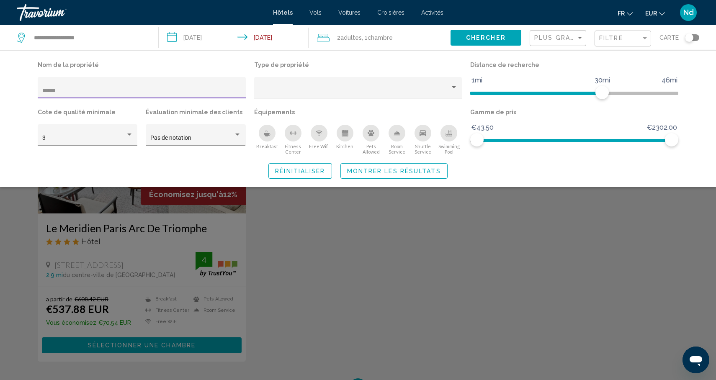
type input "******"
click at [72, 242] on div "Search widget" at bounding box center [358, 253] width 716 height 255
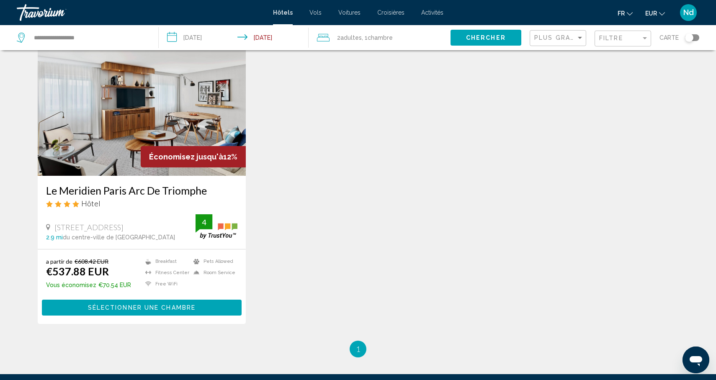
scroll to position [39, 0]
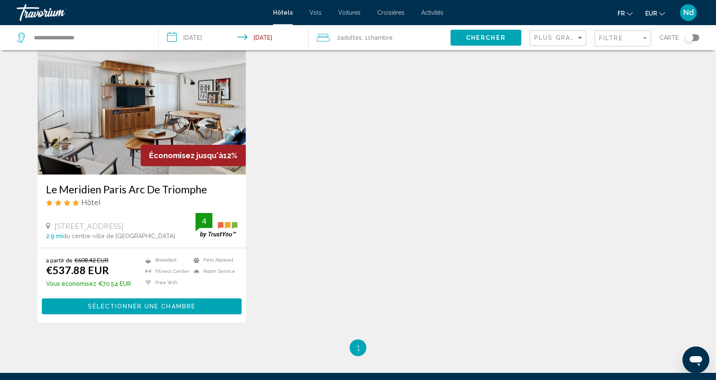
click at [154, 306] on span "Sélectionner une chambre" at bounding box center [142, 307] width 108 height 7
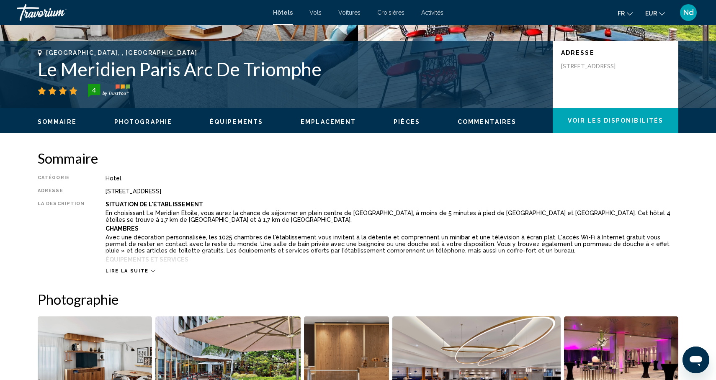
scroll to position [172, 0]
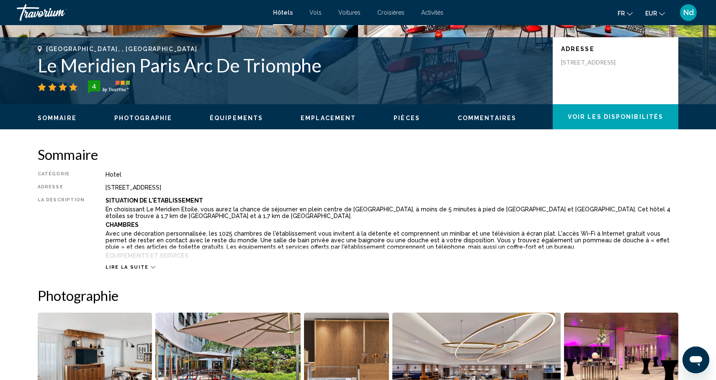
click at [143, 268] on div "Lire la suite" at bounding box center [130, 267] width 49 height 5
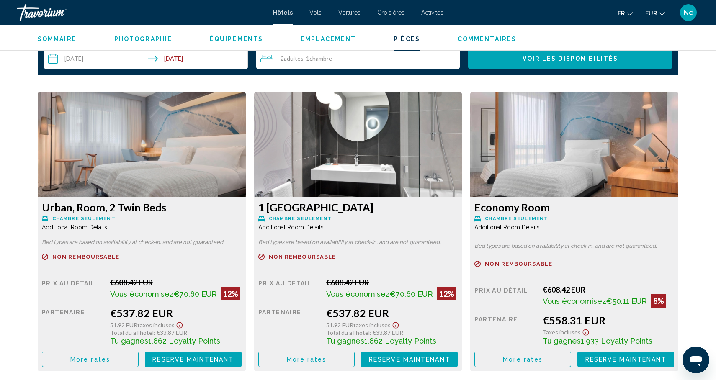
scroll to position [1164, 0]
